Goal: Task Accomplishment & Management: Use online tool/utility

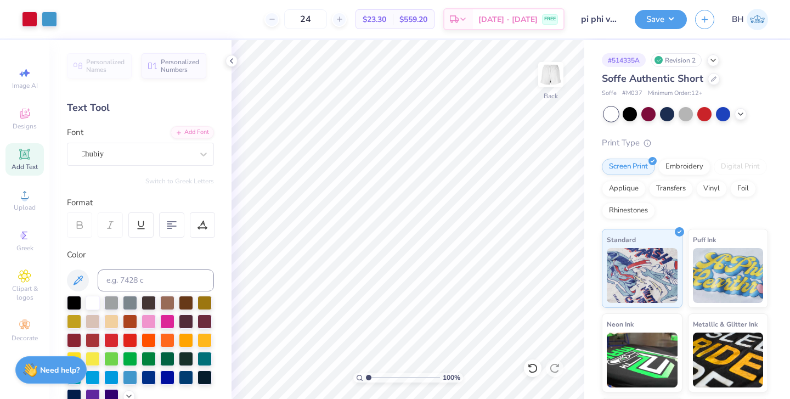
drag, startPoint x: 371, startPoint y: 376, endPoint x: 356, endPoint y: 376, distance: 15.4
type input "1"
click at [356, 376] on div "100 %" at bounding box center [408, 378] width 110 height 10
click at [656, 15] on button "Save" at bounding box center [661, 17] width 52 height 19
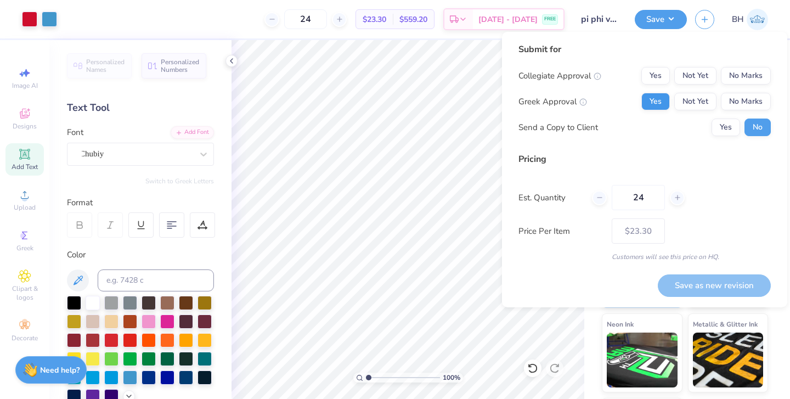
click at [654, 108] on button "Yes" at bounding box center [655, 102] width 29 height 18
click at [767, 71] on button "No Marks" at bounding box center [746, 76] width 50 height 18
click at [700, 305] on div "Submit for Collegiate Approval Yes Not Yet No Marks Greek Approval Yes Not Yet …" at bounding box center [644, 169] width 285 height 275
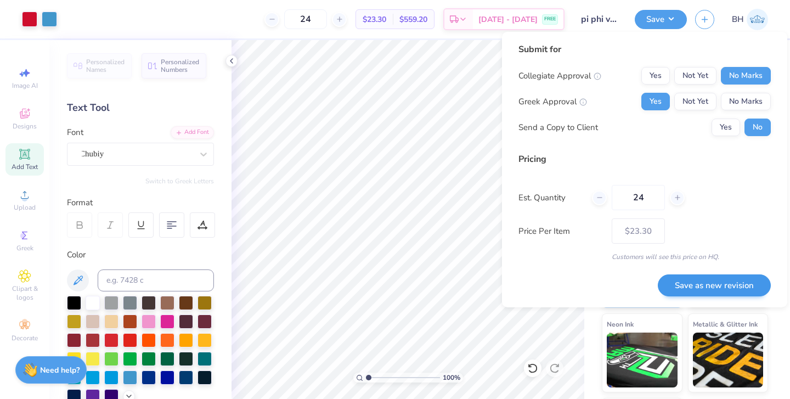
click at [700, 289] on button "Save as new revision" at bounding box center [714, 285] width 113 height 22
type input "$23.30"
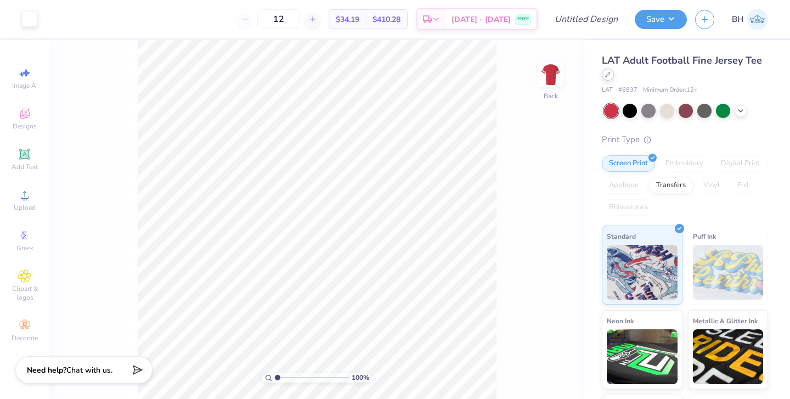
click at [610, 79] on div at bounding box center [608, 75] width 12 height 12
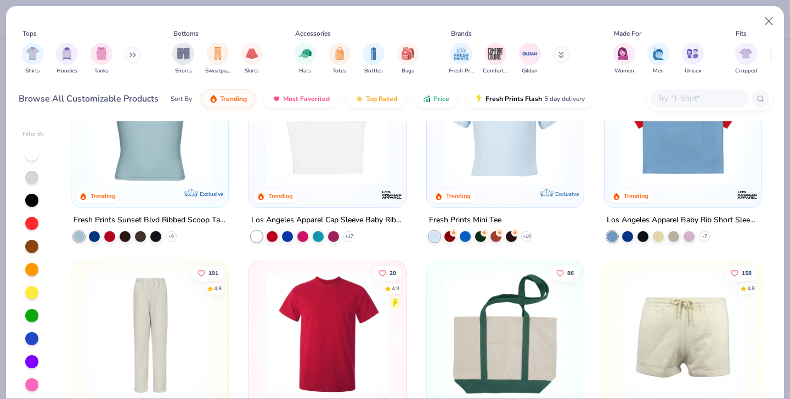
scroll to position [1339, 0]
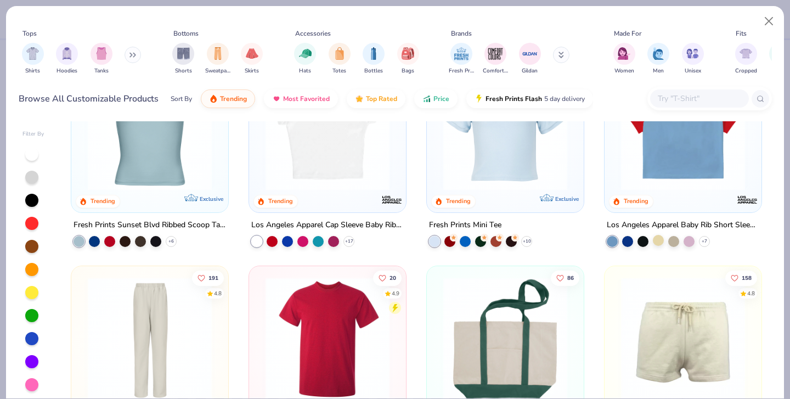
click at [659, 234] on div at bounding box center [658, 239] width 11 height 11
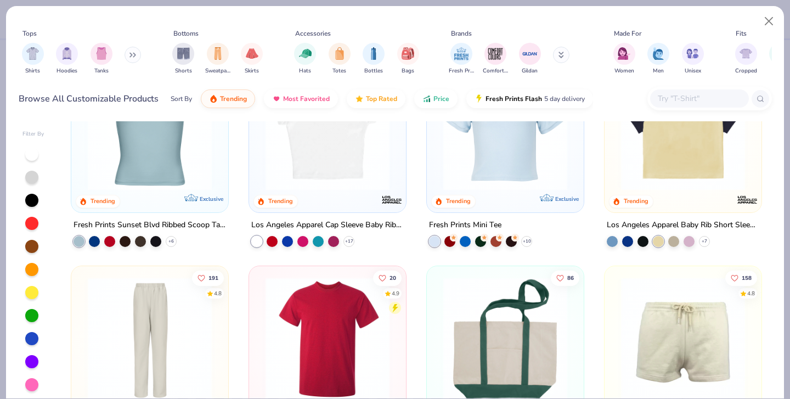
click at [703, 156] on img at bounding box center [683, 128] width 135 height 124
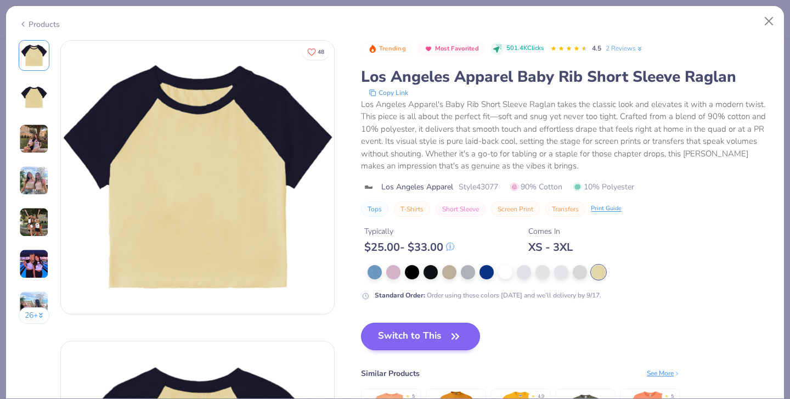
click at [376, 323] on button "Switch to This" at bounding box center [420, 336] width 119 height 27
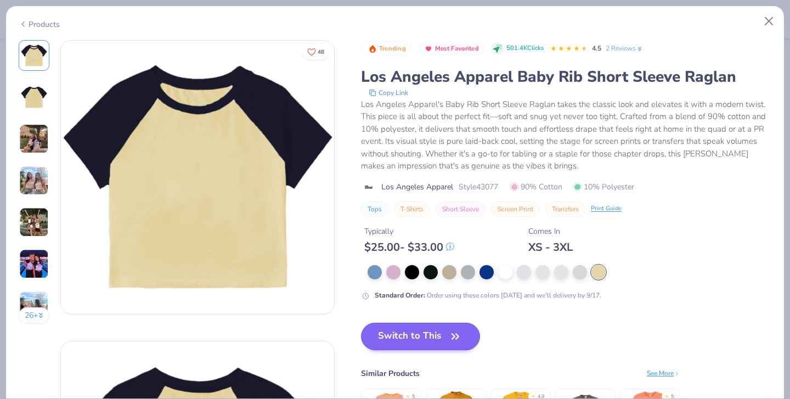
click at [361, 330] on button "Switch to This" at bounding box center [420, 336] width 119 height 27
click at [369, 323] on button "Switch to This" at bounding box center [420, 336] width 119 height 27
click at [773, 20] on button "Close" at bounding box center [769, 21] width 21 height 21
click at [771, 20] on button "Close" at bounding box center [769, 21] width 21 height 21
click at [775, 19] on button "Close" at bounding box center [769, 21] width 21 height 21
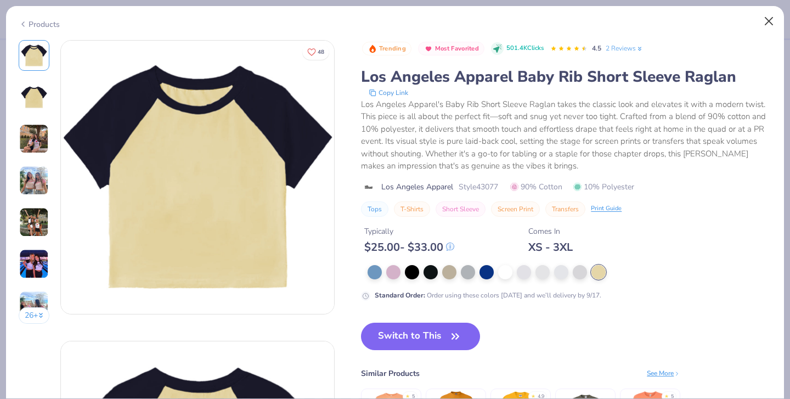
click at [773, 17] on button "Close" at bounding box center [769, 21] width 21 height 21
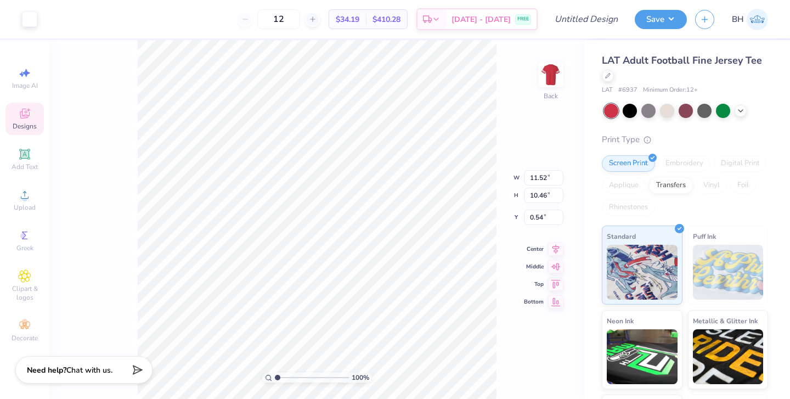
type input "7.24"
type input "6.58"
type input "0.86"
type input "5.11"
type input "4.65"
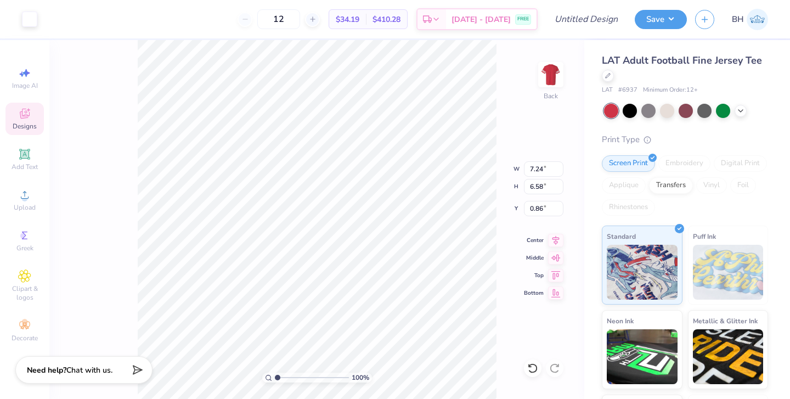
type input "0.85"
click at [613, 76] on div at bounding box center [608, 75] width 12 height 12
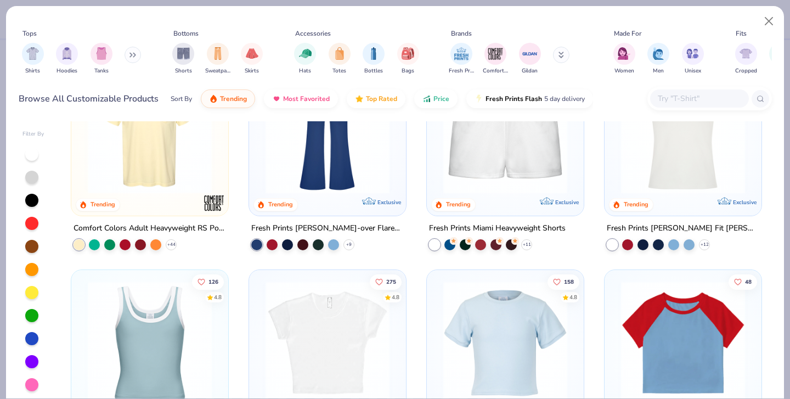
scroll to position [1156, 0]
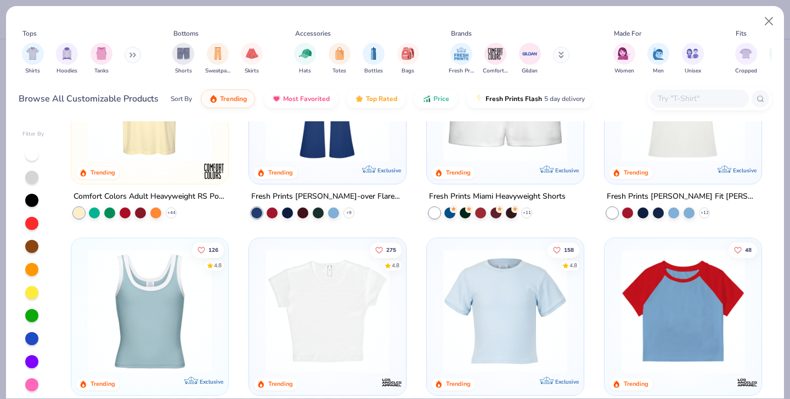
click at [643, 272] on img at bounding box center [683, 311] width 135 height 124
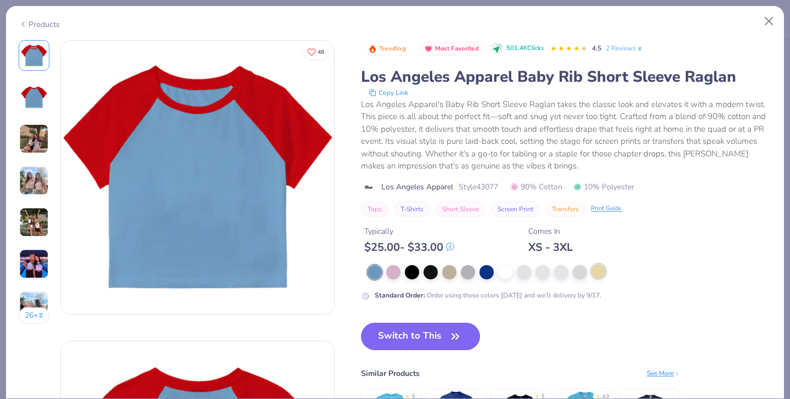
click at [592, 264] on div at bounding box center [599, 271] width 14 height 14
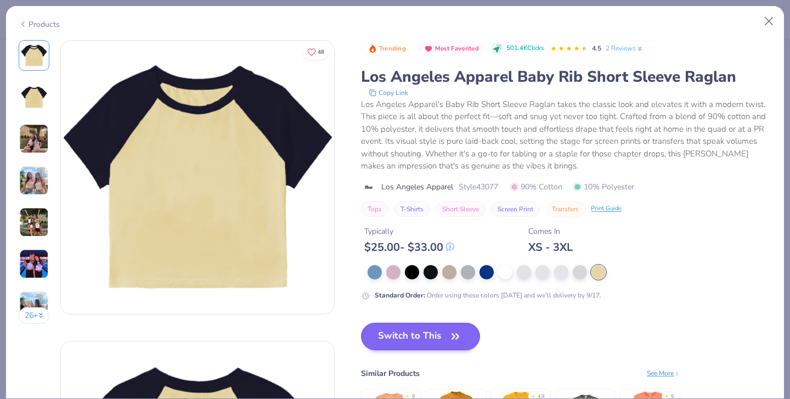
click at [361, 323] on button "Switch to This" at bounding box center [420, 336] width 119 height 27
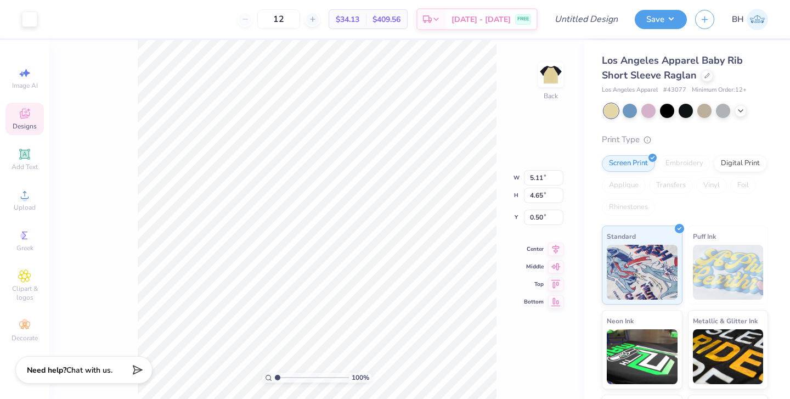
type input "1.42"
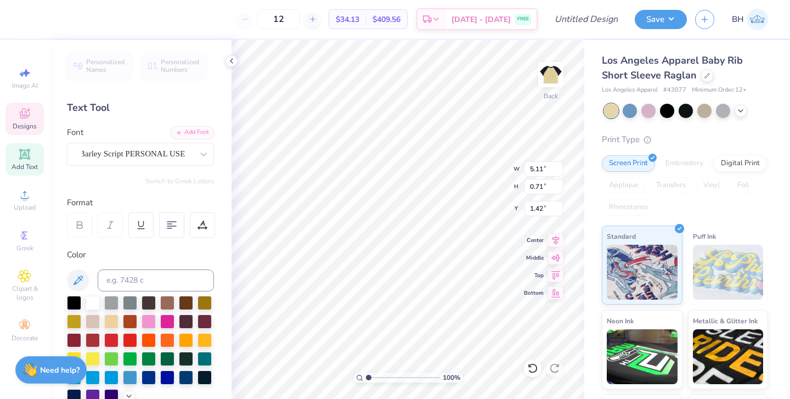
type textarea "I"
type textarea "[GEOGRAPHIC_DATA], [US_STATE]"
click at [36, 14] on div at bounding box center [29, 17] width 15 height 15
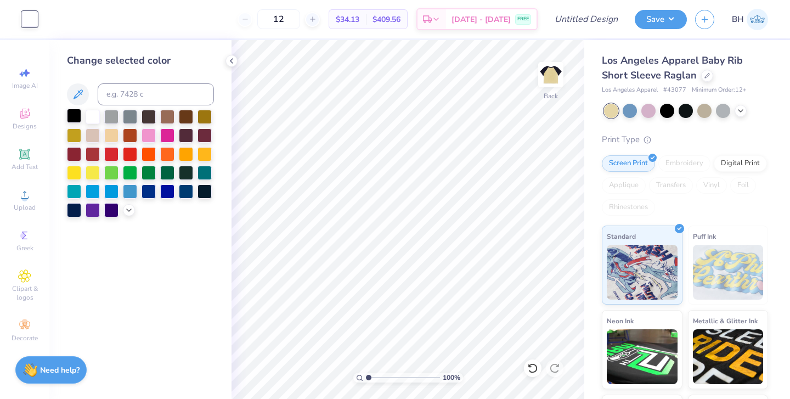
click at [77, 116] on div at bounding box center [74, 116] width 14 height 14
click at [153, 120] on div at bounding box center [149, 116] width 14 height 14
click at [190, 139] on div at bounding box center [186, 134] width 14 height 14
click at [130, 212] on icon at bounding box center [129, 209] width 9 height 9
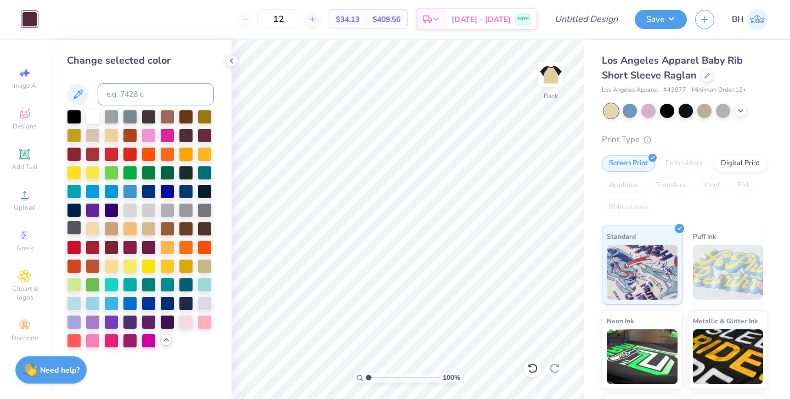
click at [74, 230] on div at bounding box center [74, 228] width 14 height 14
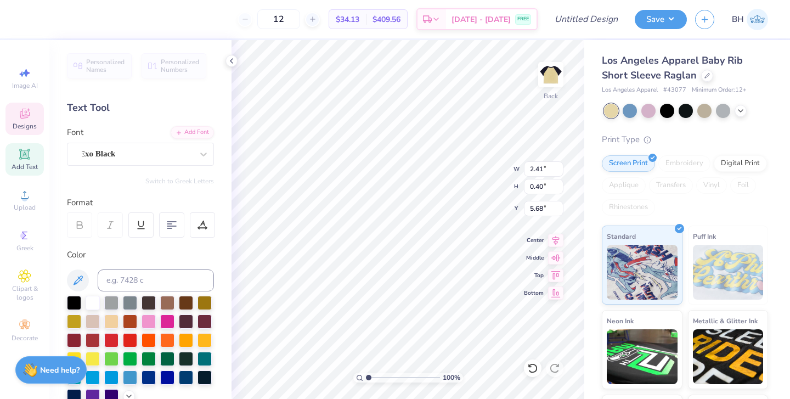
type textarea "[US_STATE]"
type input "9.50"
type input "1.35"
type input "0.96"
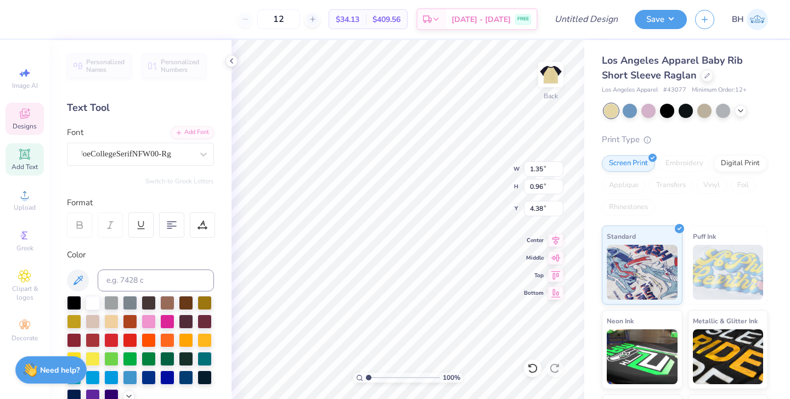
type input "0.50"
type input "4.27"
type input "0.64"
type input "1.44"
type input "4.25"
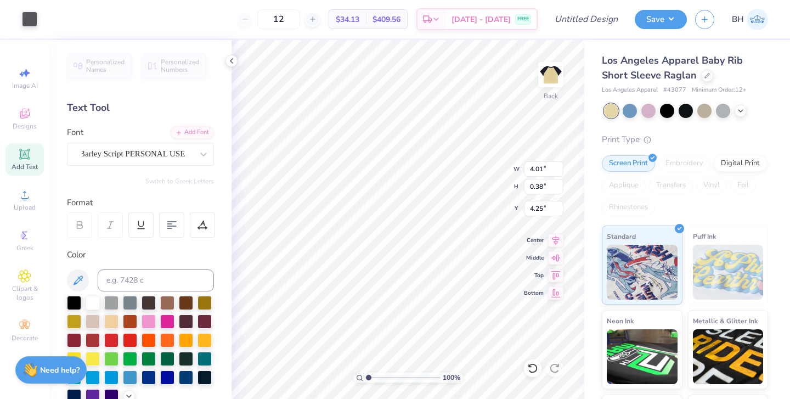
type input "5.39"
type input "0.51"
type input "3.36"
type input "6.22"
type input "0.59"
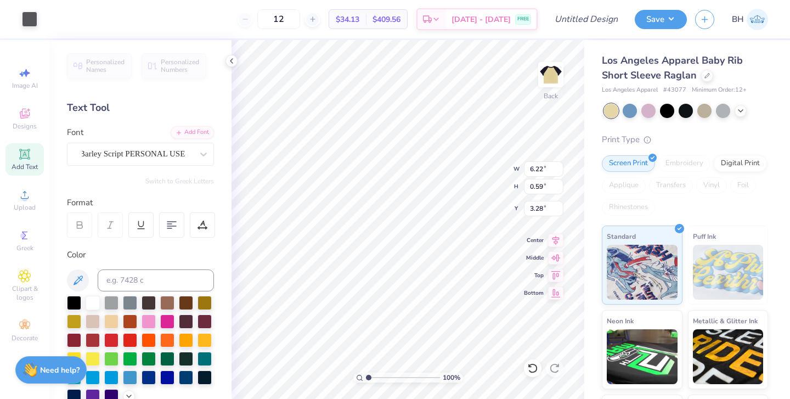
type input "3.00"
type input "1.11"
type input "0.79"
type input "0.71"
type input "3.00"
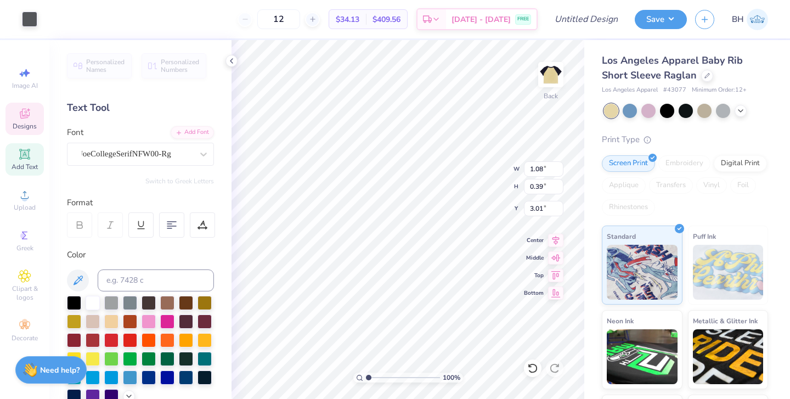
type input "3.00"
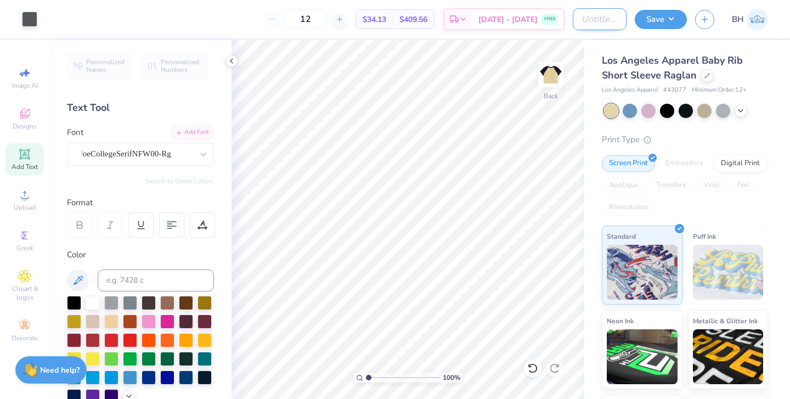
click at [607, 20] on input "Design Title" at bounding box center [600, 19] width 54 height 22
type input "PI PI game day pr 2"
click at [673, 18] on button "Save" at bounding box center [661, 17] width 52 height 19
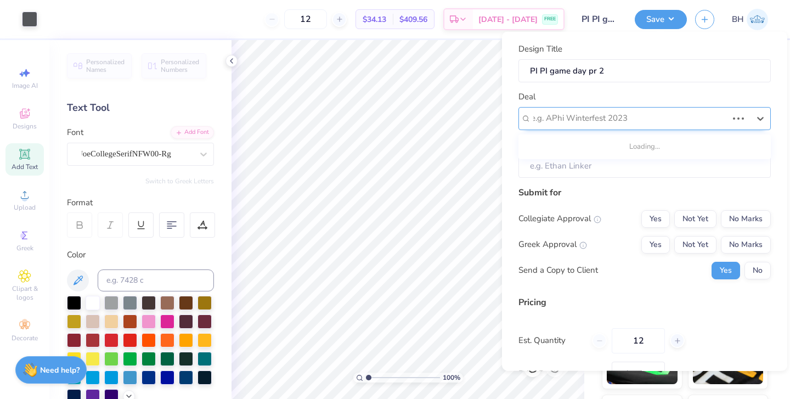
click at [648, 113] on div at bounding box center [629, 118] width 196 height 15
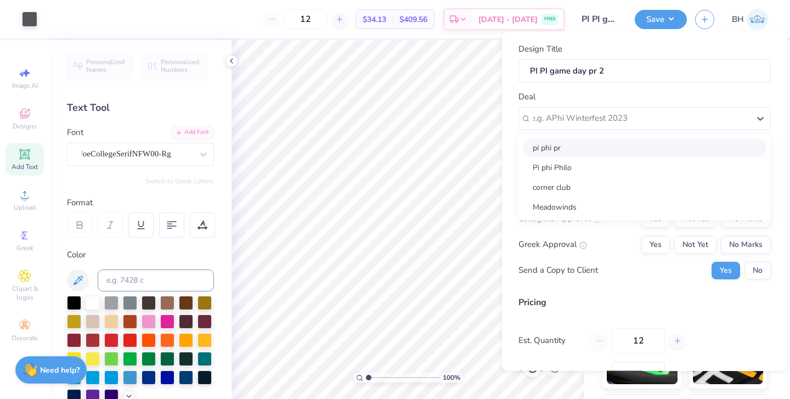
click at [595, 144] on div "pi phi pr" at bounding box center [645, 147] width 244 height 18
type input "[PERSON_NAME]"
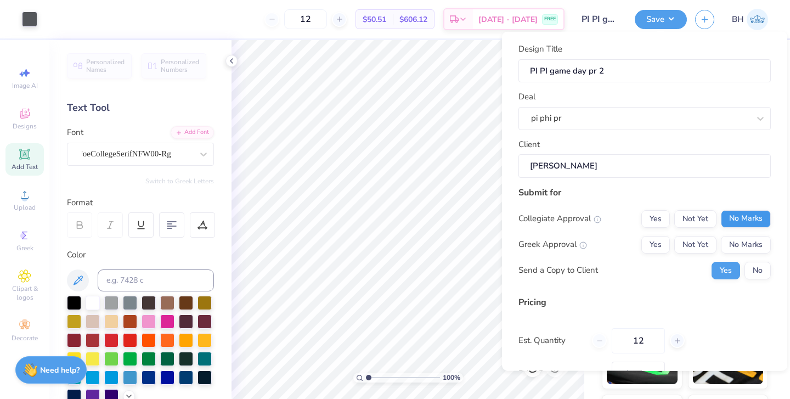
click at [735, 218] on button "No Marks" at bounding box center [746, 219] width 50 height 18
click at [737, 239] on button "No Marks" at bounding box center [746, 244] width 50 height 18
click at [662, 243] on button "Yes" at bounding box center [655, 244] width 29 height 18
click at [741, 239] on button "No Marks" at bounding box center [746, 244] width 50 height 18
type input "$34.13"
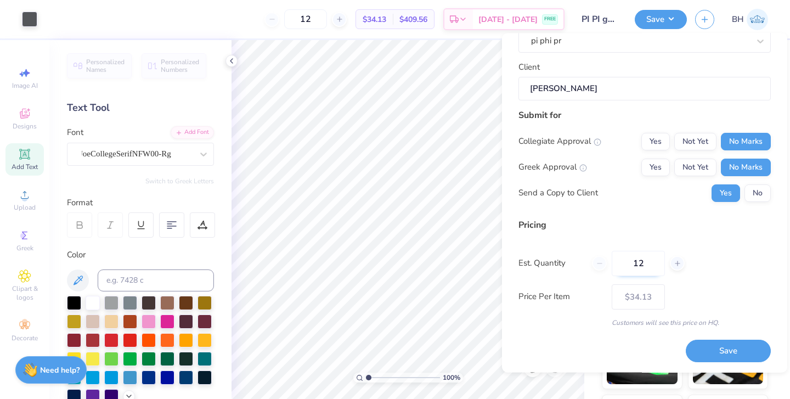
scroll to position [78, 0]
drag, startPoint x: 653, startPoint y: 263, endPoint x: 616, endPoint y: 263, distance: 37.3
click at [616, 263] on input "12" at bounding box center [638, 263] width 53 height 25
type input "24"
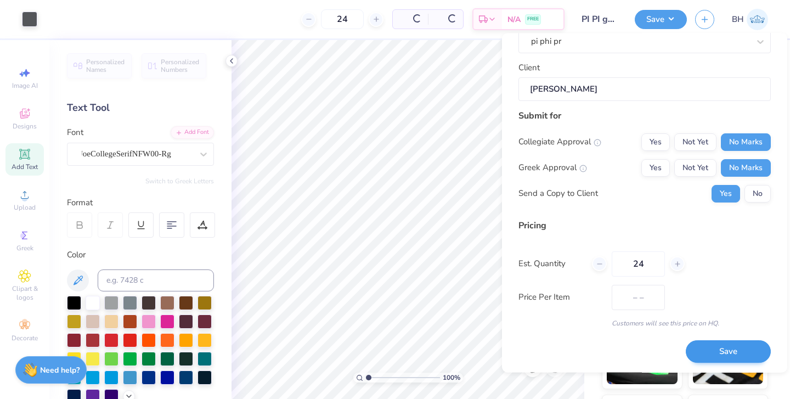
type input "$25.73"
type input "24"
click at [700, 347] on button "Save" at bounding box center [728, 352] width 85 height 22
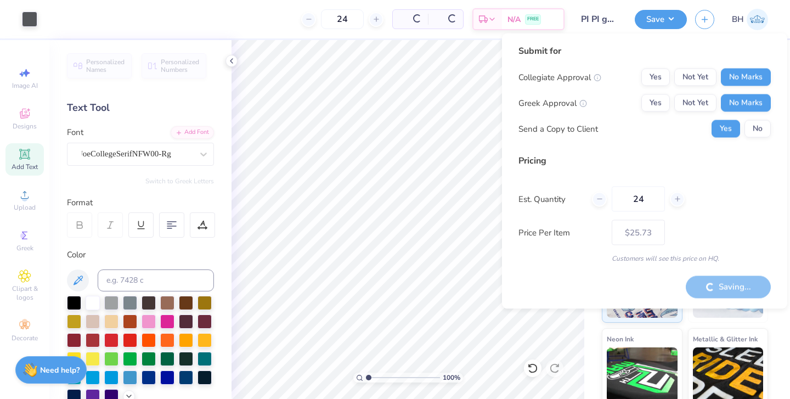
type input "– –"
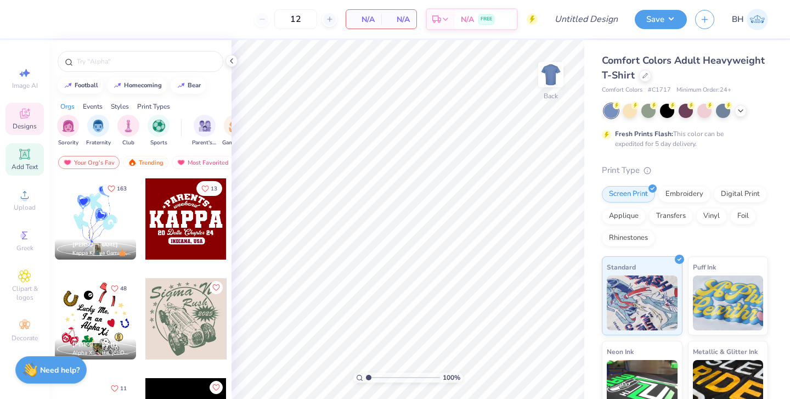
click at [28, 168] on span "Add Text" at bounding box center [25, 166] width 26 height 9
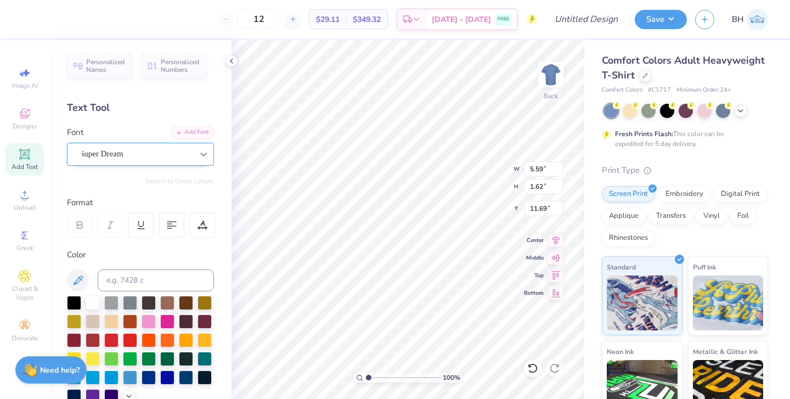
type textarea "89"
click at [202, 157] on icon at bounding box center [203, 154] width 11 height 11
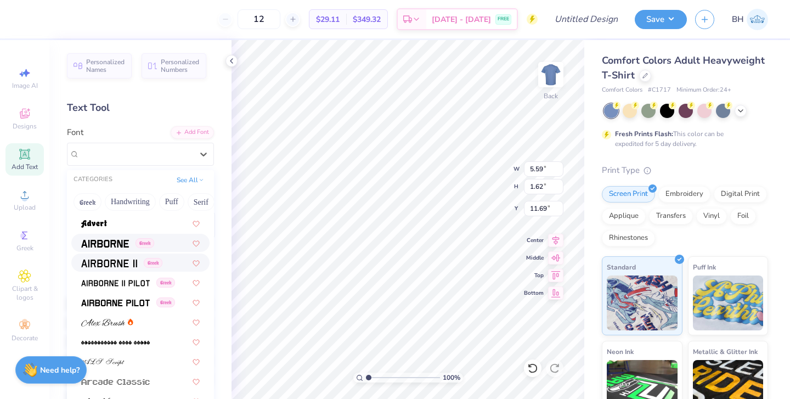
scroll to position [169, 0]
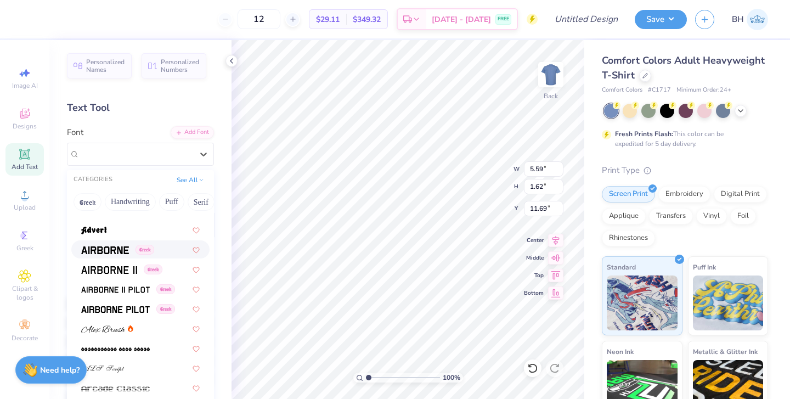
click at [116, 257] on div "Greek" at bounding box center [140, 249] width 138 height 18
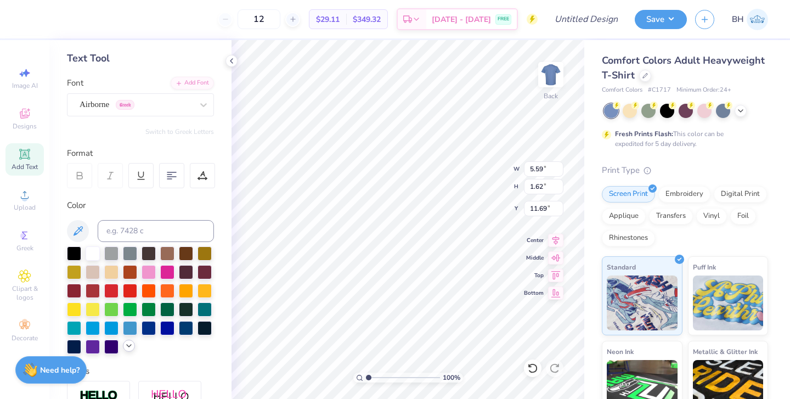
click at [129, 347] on icon at bounding box center [129, 345] width 9 height 9
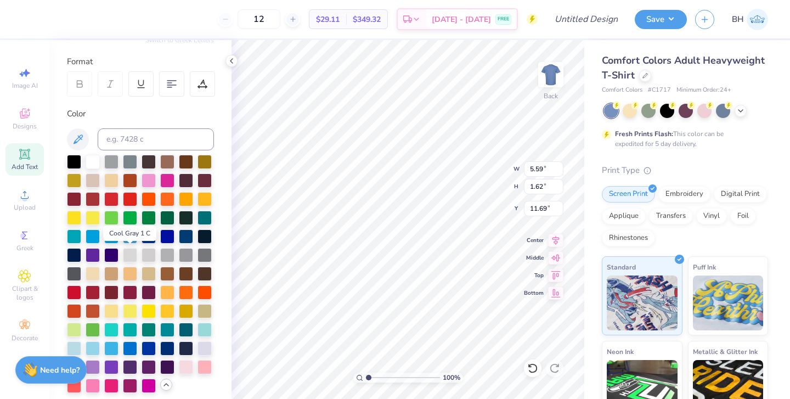
scroll to position [149, 0]
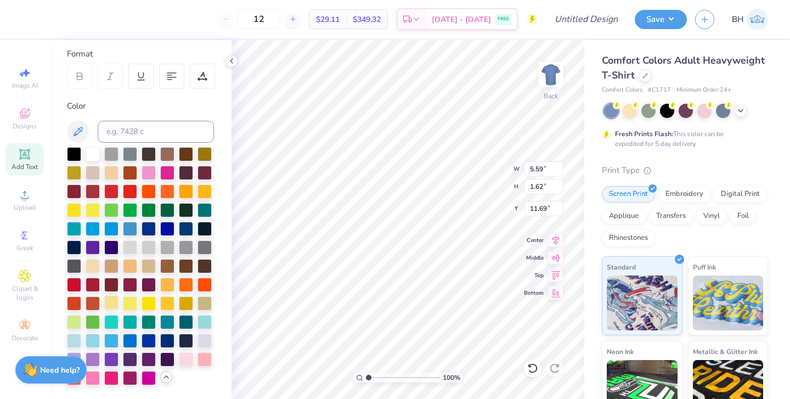
click at [110, 301] on div at bounding box center [111, 302] width 14 height 14
type input "2.69"
type input "1.69"
type input "11.65"
click at [646, 82] on div "Comfort Colors Adult Heavyweight T-Shirt" at bounding box center [685, 68] width 166 height 30
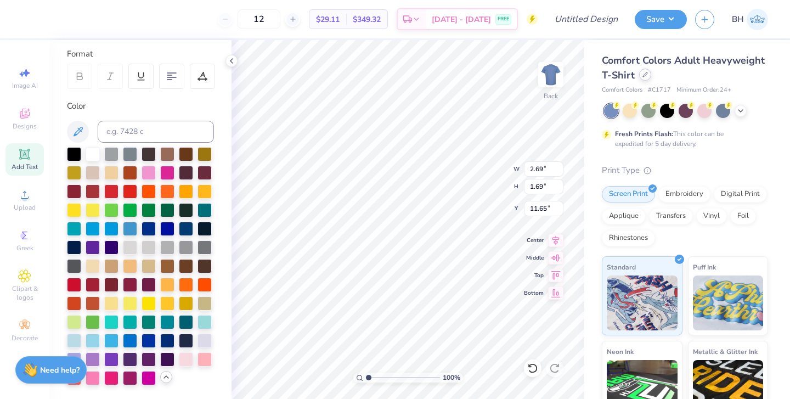
click at [645, 76] on icon at bounding box center [645, 74] width 5 height 5
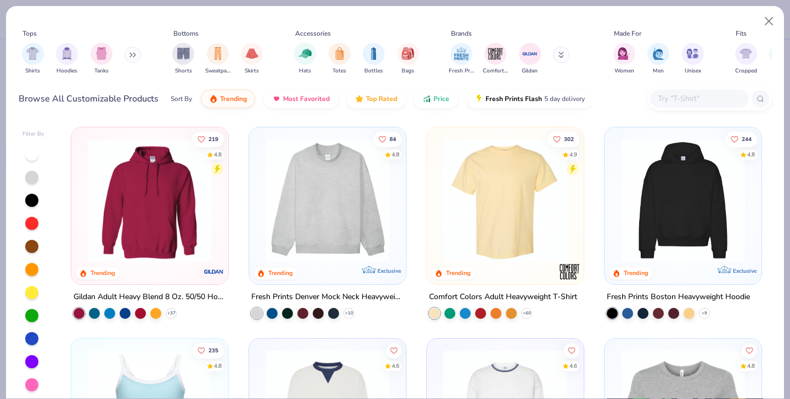
click at [663, 92] on input "text" at bounding box center [699, 98] width 85 height 13
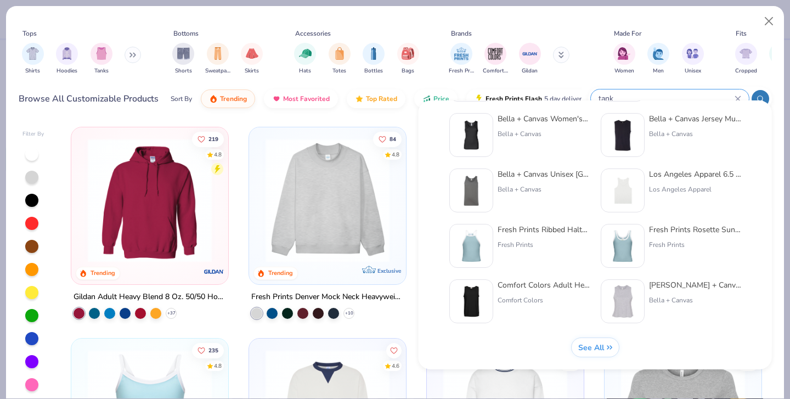
scroll to position [450, 0]
type input "t"
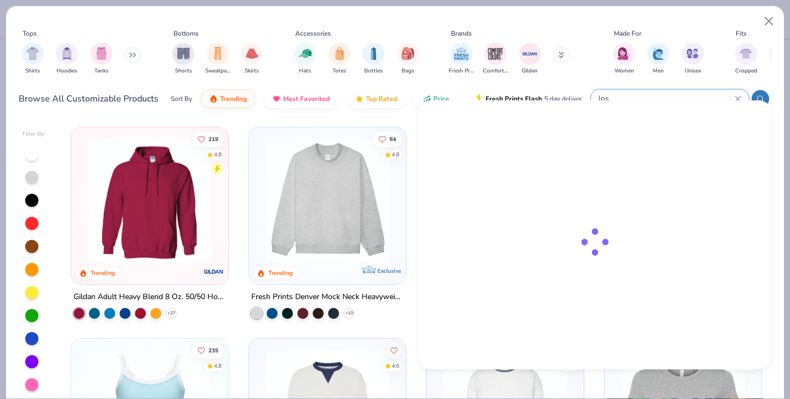
scroll to position [0, 0]
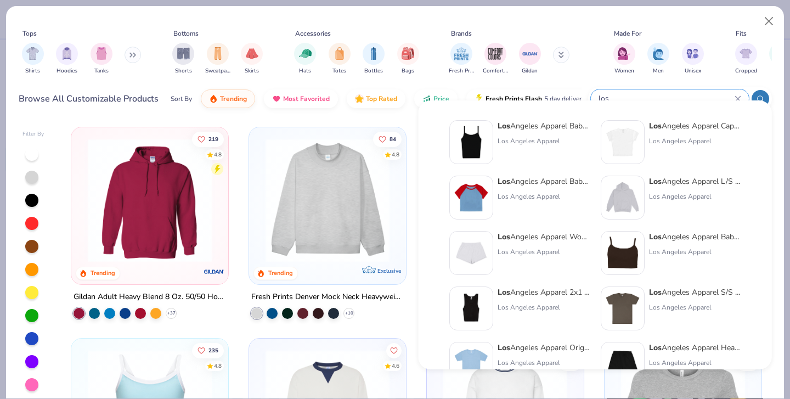
type input "los"
click at [486, 144] on img at bounding box center [471, 142] width 34 height 34
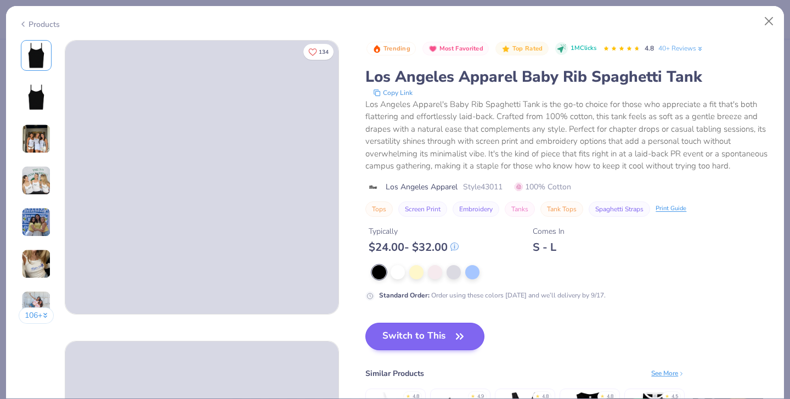
click at [370, 339] on button "Switch to This" at bounding box center [424, 336] width 119 height 27
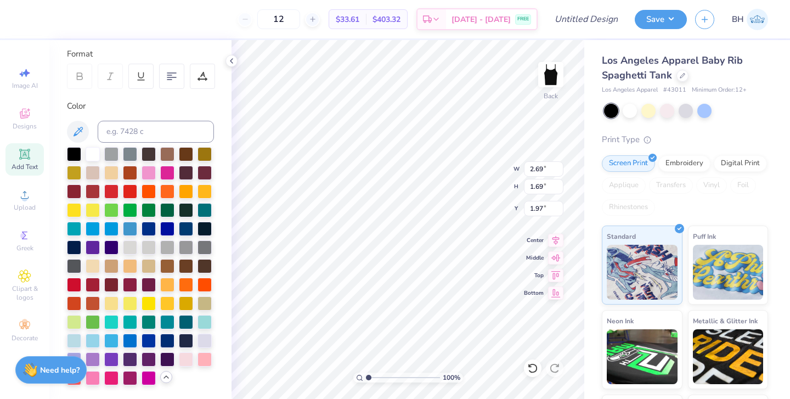
type input "1.97"
type input "3.51"
type input "2.21"
click at [646, 115] on div at bounding box center [648, 110] width 14 height 14
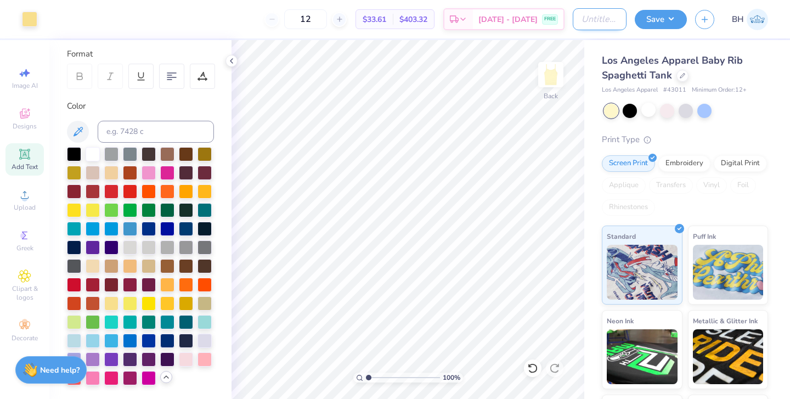
click at [608, 19] on input "Design Title" at bounding box center [600, 19] width 54 height 22
type input "pi phi game day pr 3"
click at [664, 25] on button "Save" at bounding box center [661, 17] width 52 height 19
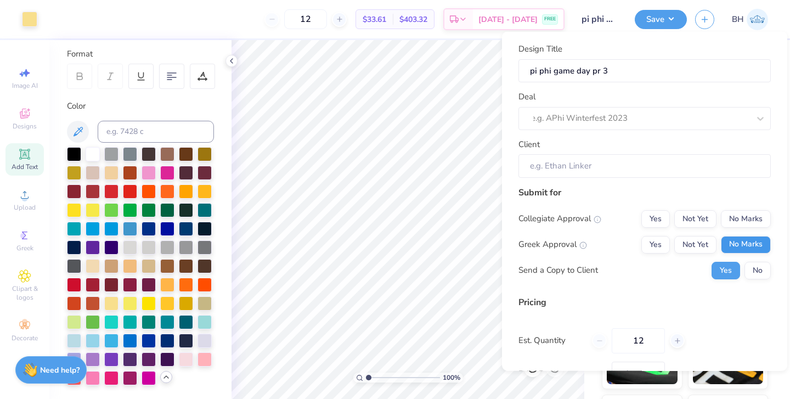
click at [733, 248] on button "No Marks" at bounding box center [746, 244] width 50 height 18
click at [733, 238] on button "No Marks" at bounding box center [746, 244] width 50 height 18
click at [733, 219] on button "No Marks" at bounding box center [746, 219] width 50 height 18
type input "$33.61"
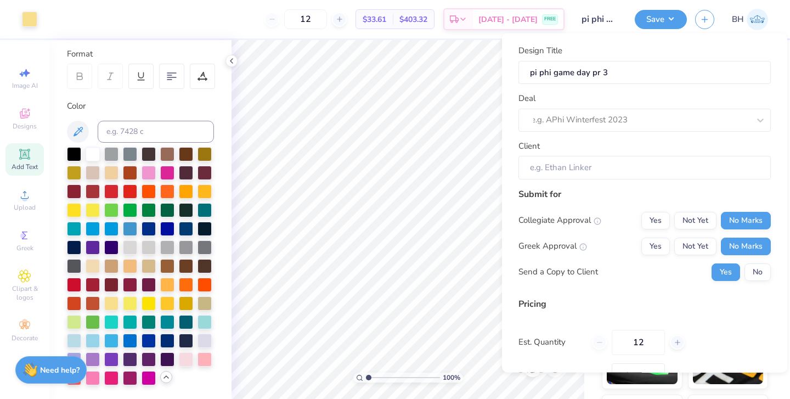
scroll to position [62, 0]
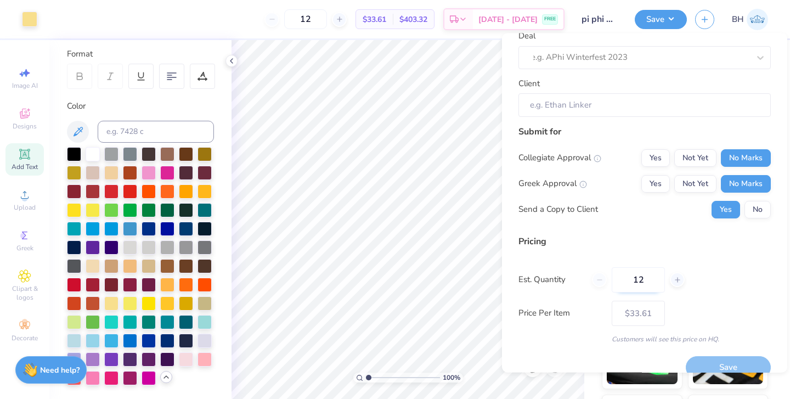
drag, startPoint x: 651, startPoint y: 281, endPoint x: 612, endPoint y: 275, distance: 39.5
click at [617, 279] on input "12" at bounding box center [638, 279] width 53 height 25
type input "24"
type input "$25.21"
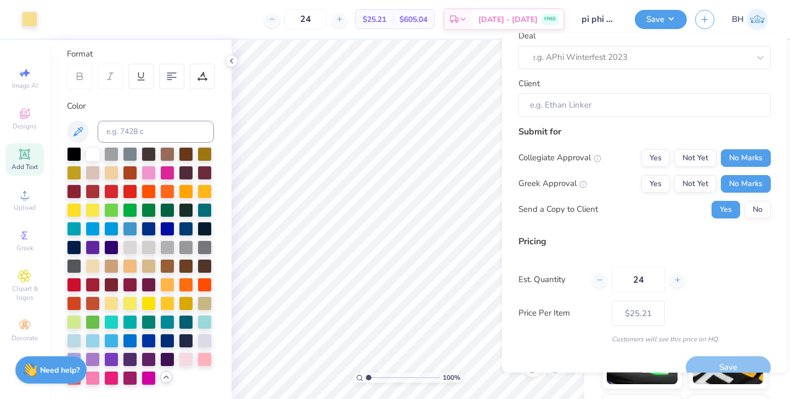
type input "24"
click at [754, 199] on div "Collegiate Approval Yes Not Yet No Marks Greek Approval Yes Not Yet No Marks Se…" at bounding box center [645, 183] width 252 height 69
click at [754, 208] on button "No" at bounding box center [758, 210] width 26 height 18
click at [711, 60] on div at bounding box center [640, 57] width 218 height 15
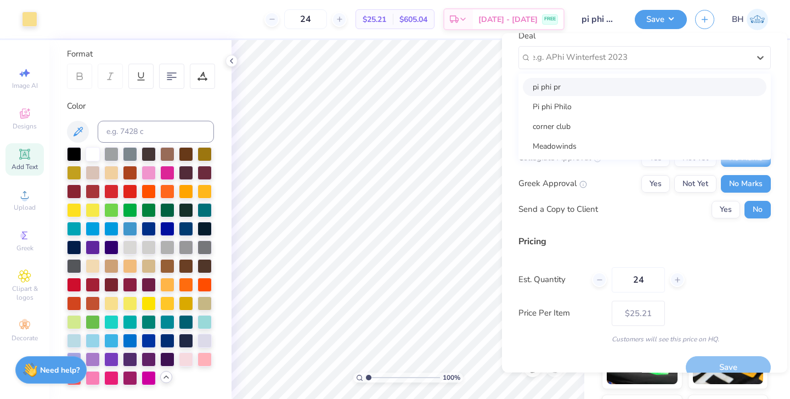
click at [617, 89] on div "pi phi pr" at bounding box center [645, 87] width 244 height 18
type input "[PERSON_NAME]"
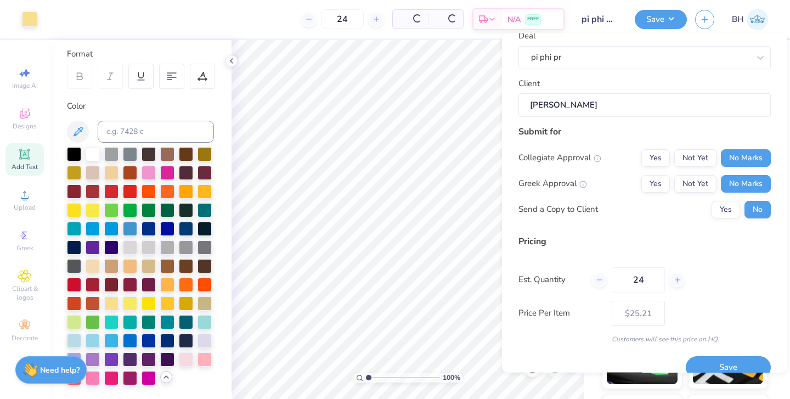
click at [610, 114] on input "[PERSON_NAME]" at bounding box center [645, 106] width 252 height 24
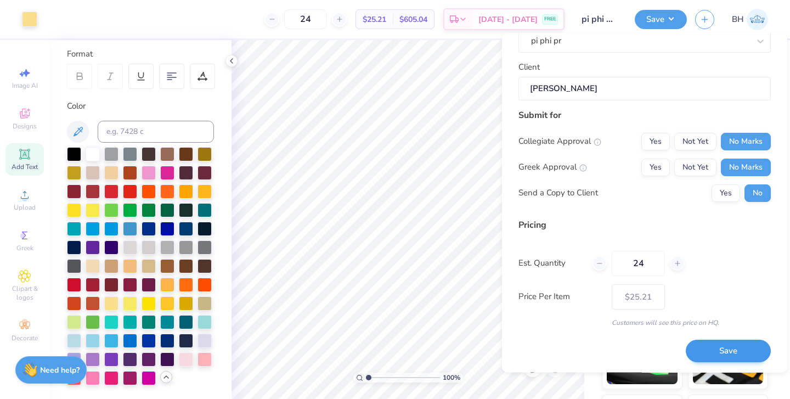
scroll to position [78, 0]
click at [703, 348] on button "Save" at bounding box center [728, 352] width 85 height 22
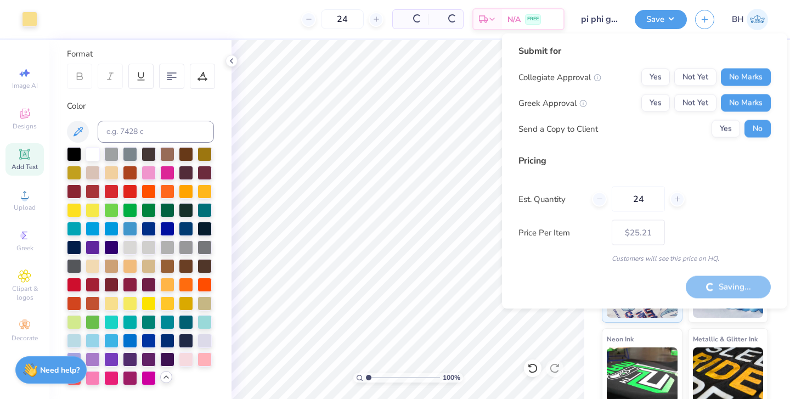
type input "– –"
